Goal: Check status: Check status

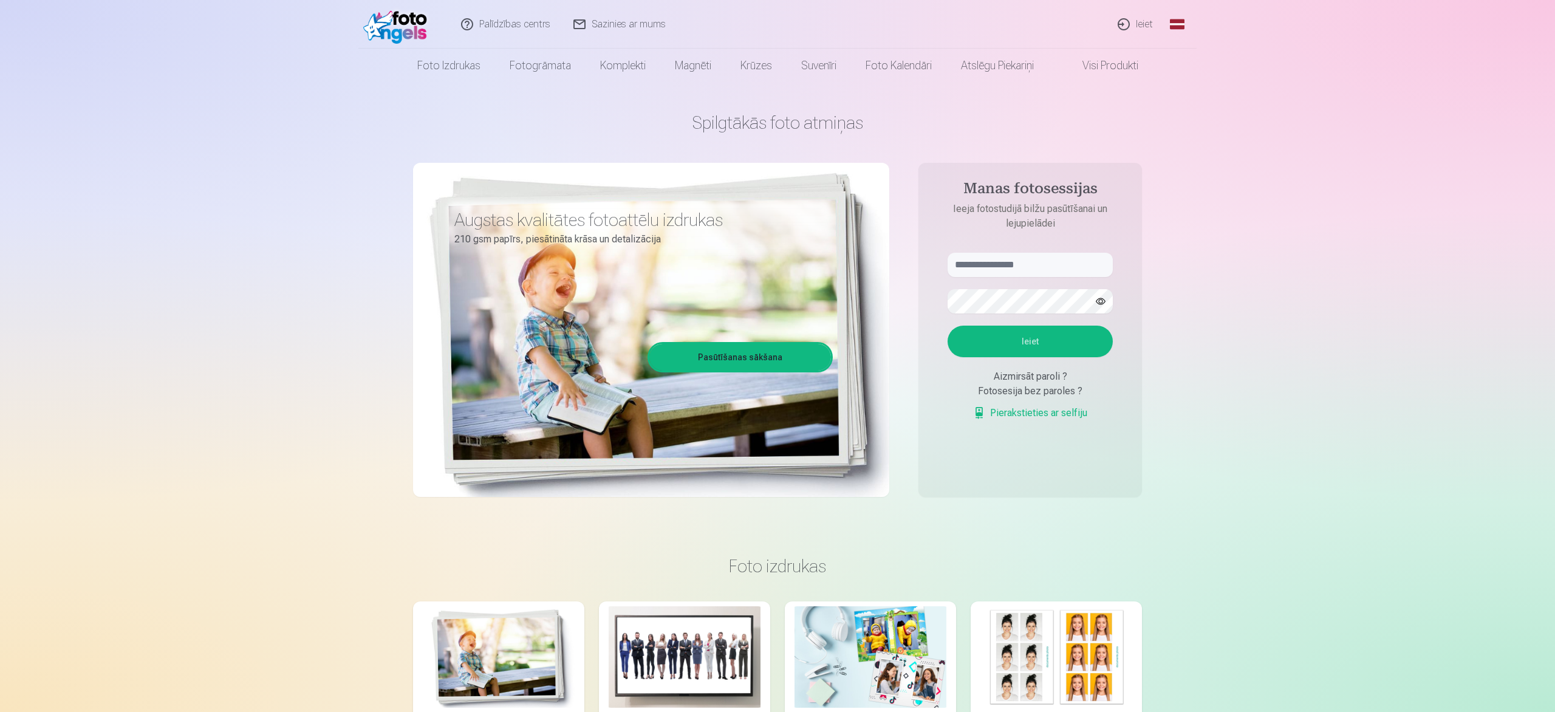
click at [891, 24] on link "Ieiet" at bounding box center [1136, 24] width 58 height 49
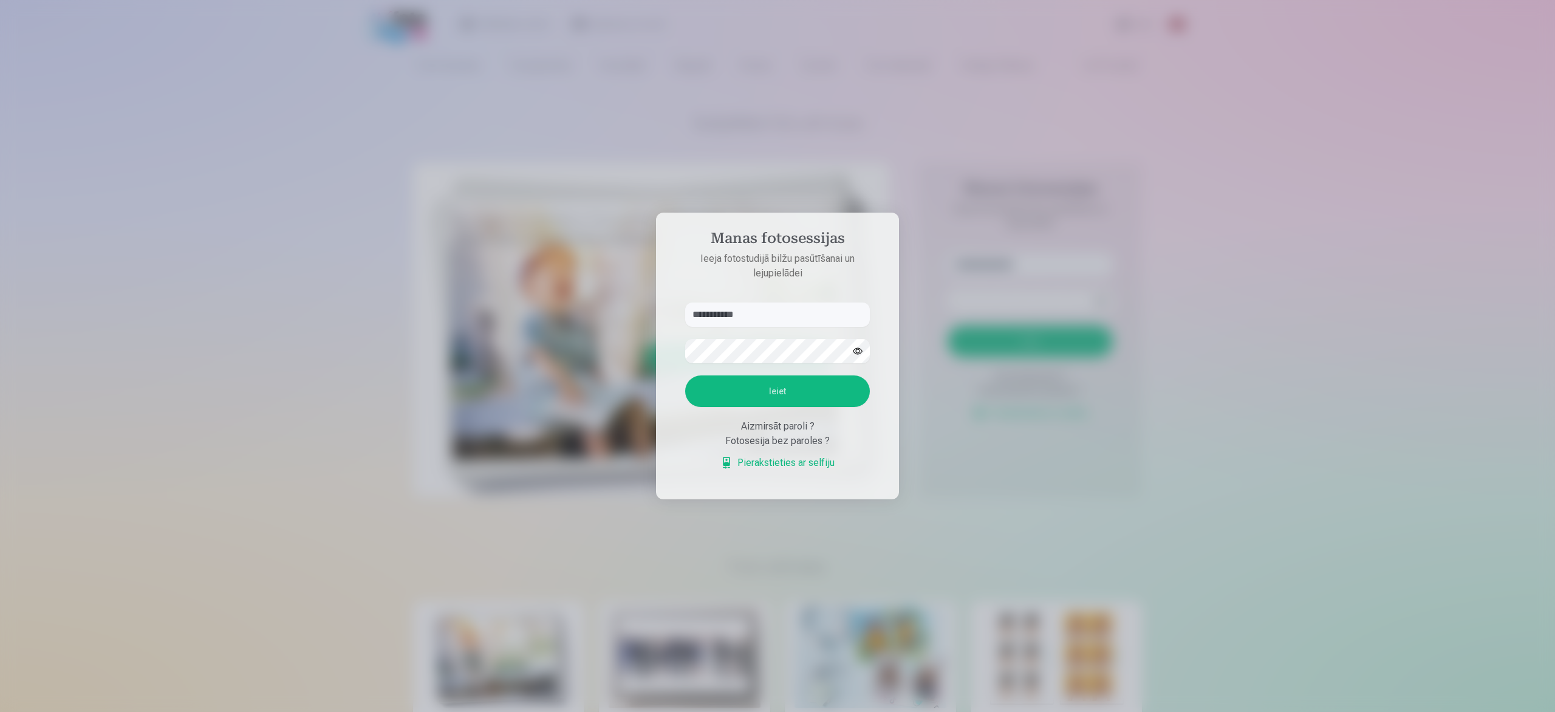
type input "**********"
click at [780, 389] on button "Ieiet" at bounding box center [777, 391] width 185 height 32
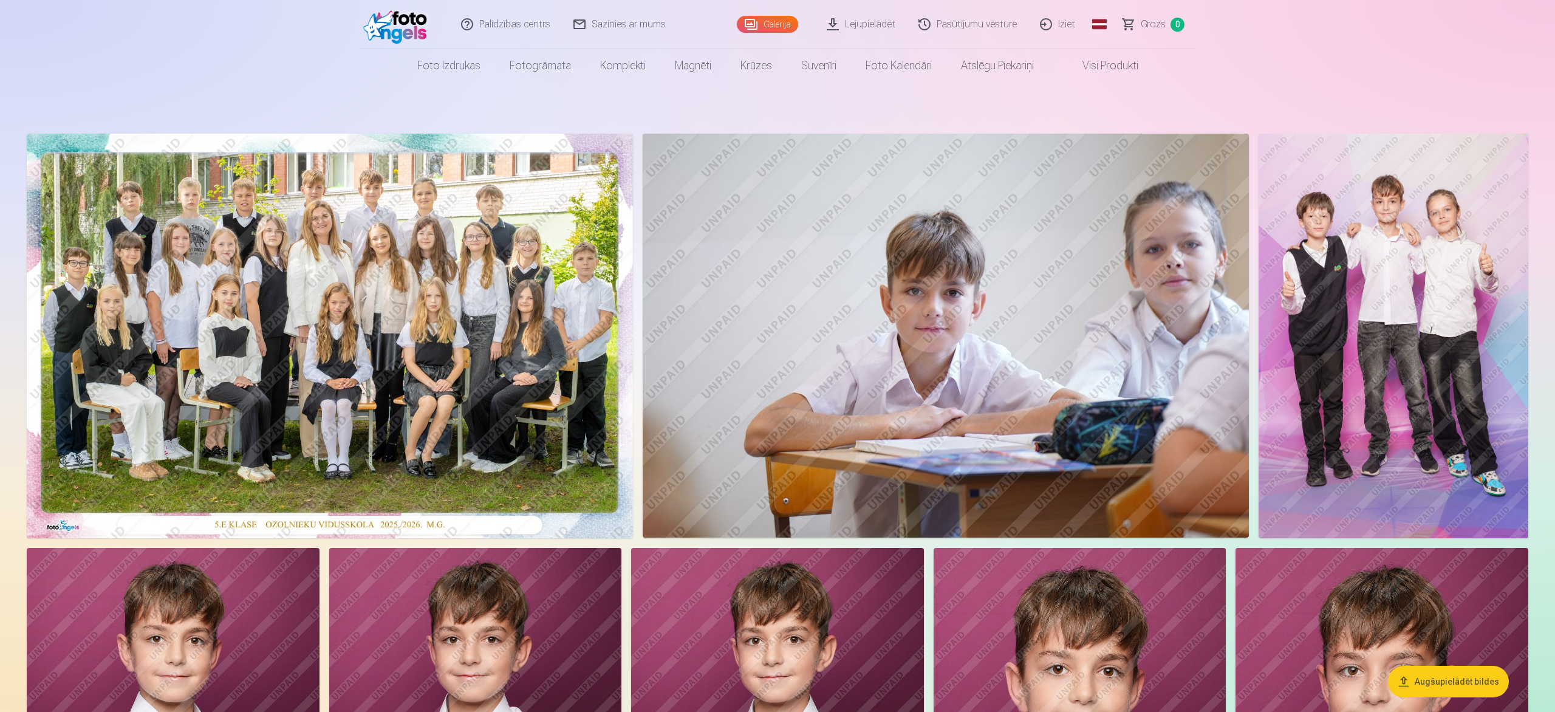
click at [969, 26] on link "Pasūtījumu vēsture" at bounding box center [967, 24] width 121 height 49
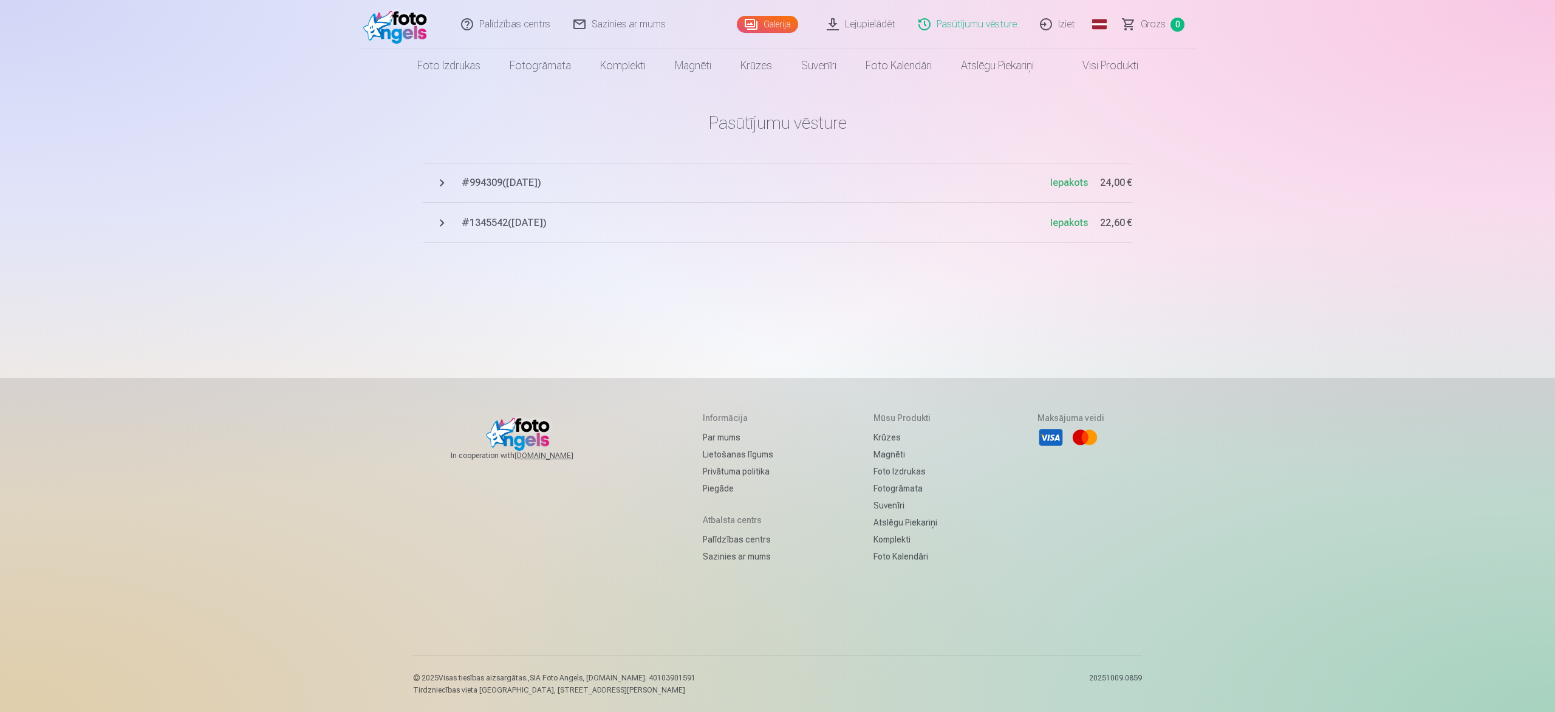
click at [528, 176] on span "# 994309 ( 1.10.2025 )" at bounding box center [756, 183] width 589 height 15
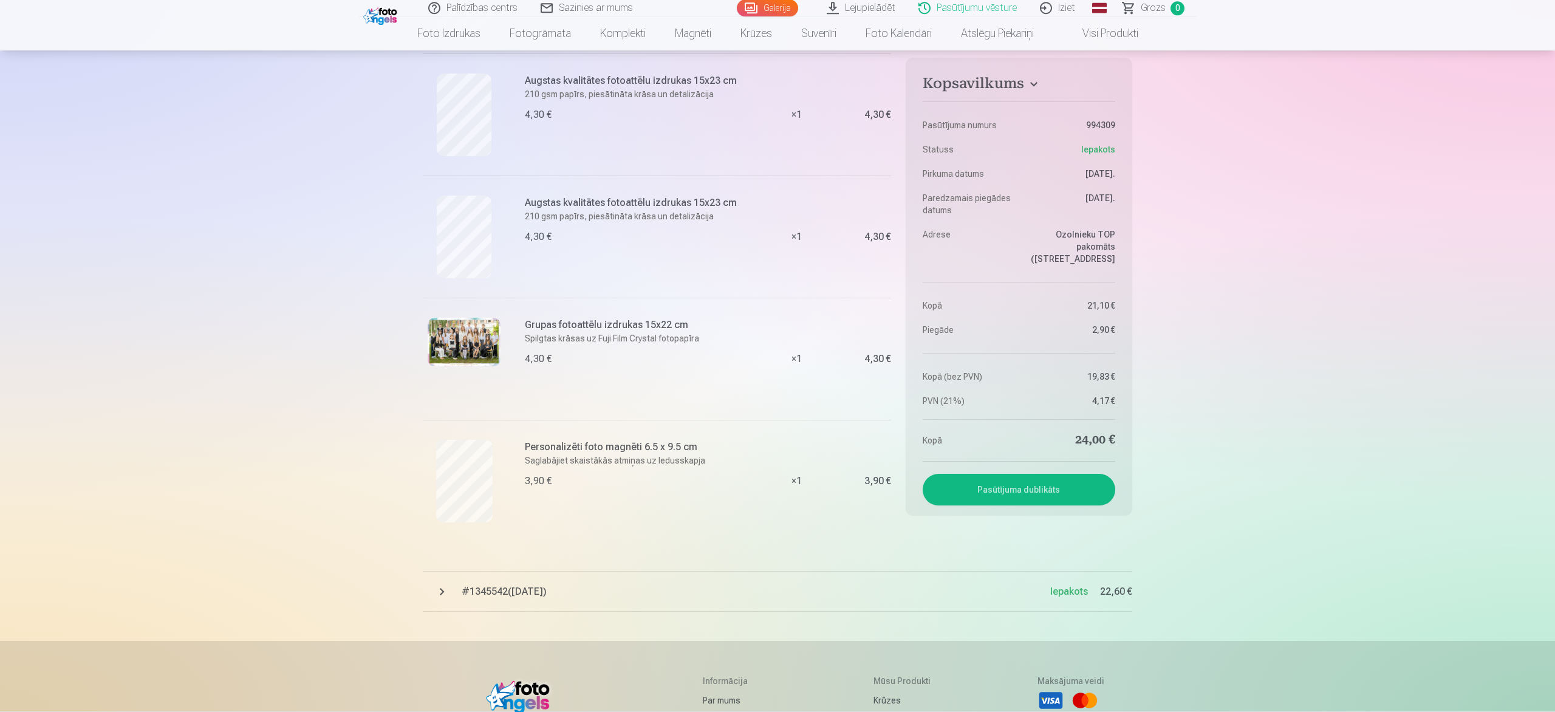
scroll to position [317, 0]
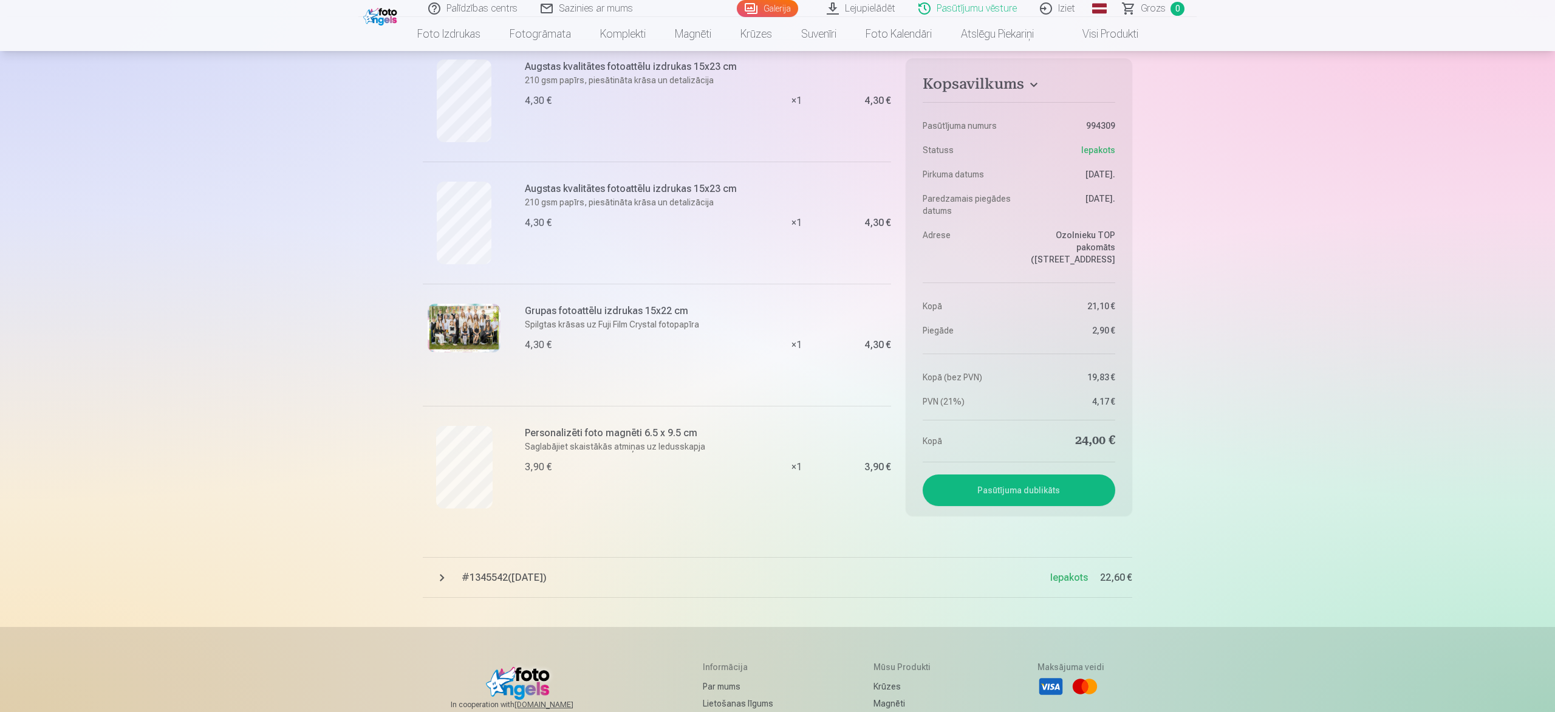
click at [513, 575] on span "# 1345542 ( 12.09.2025 )" at bounding box center [756, 577] width 589 height 15
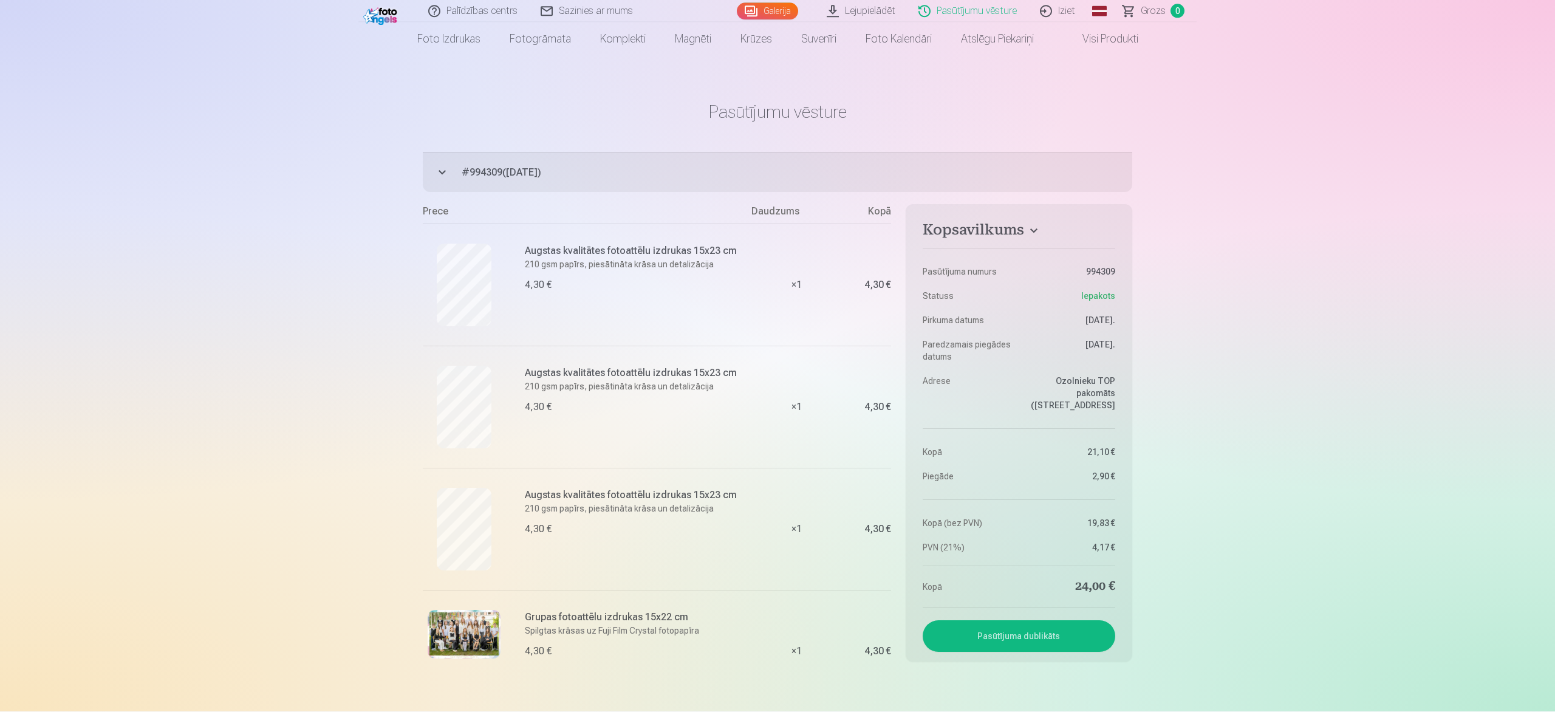
scroll to position [0, 0]
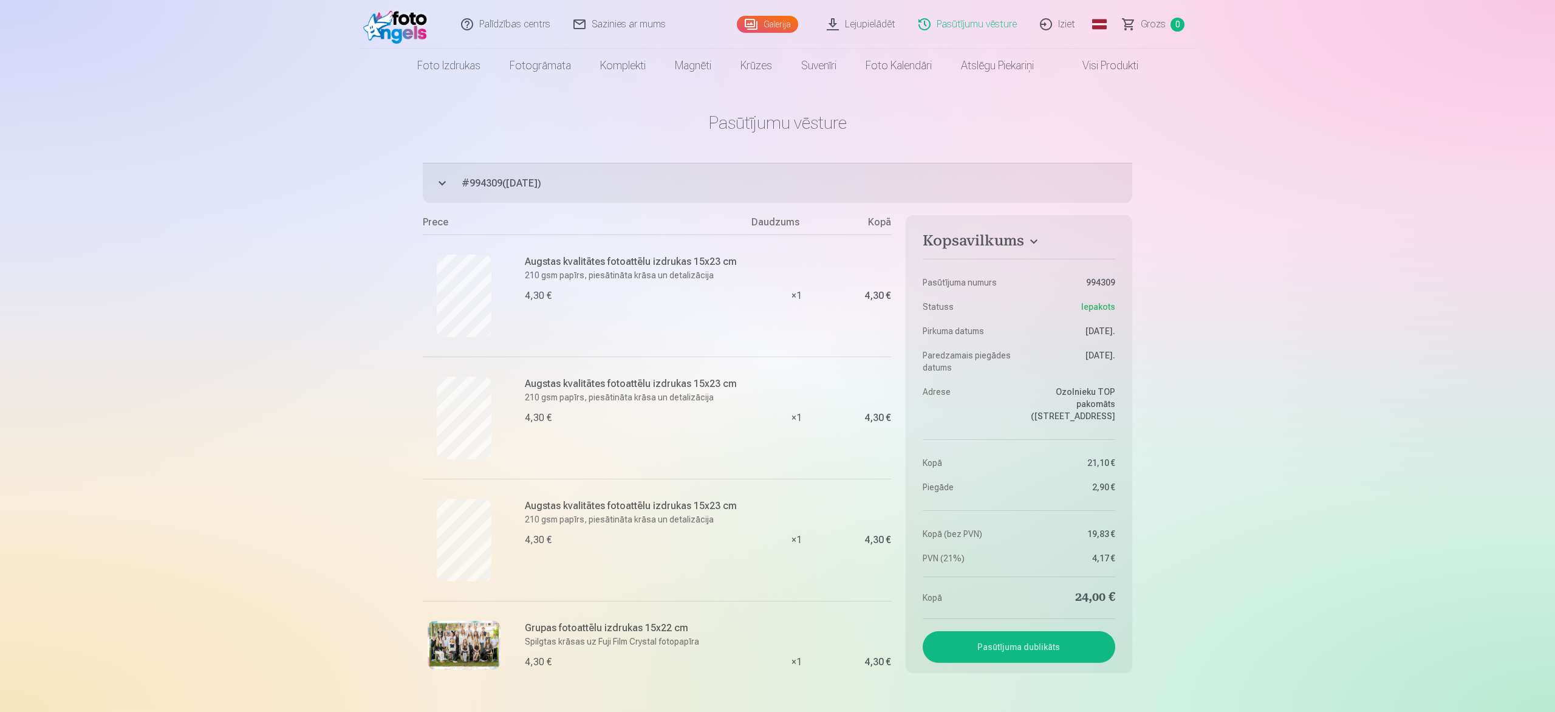
click at [1067, 22] on link "Iziet" at bounding box center [1058, 24] width 58 height 49
